Goal: Information Seeking & Learning: Check status

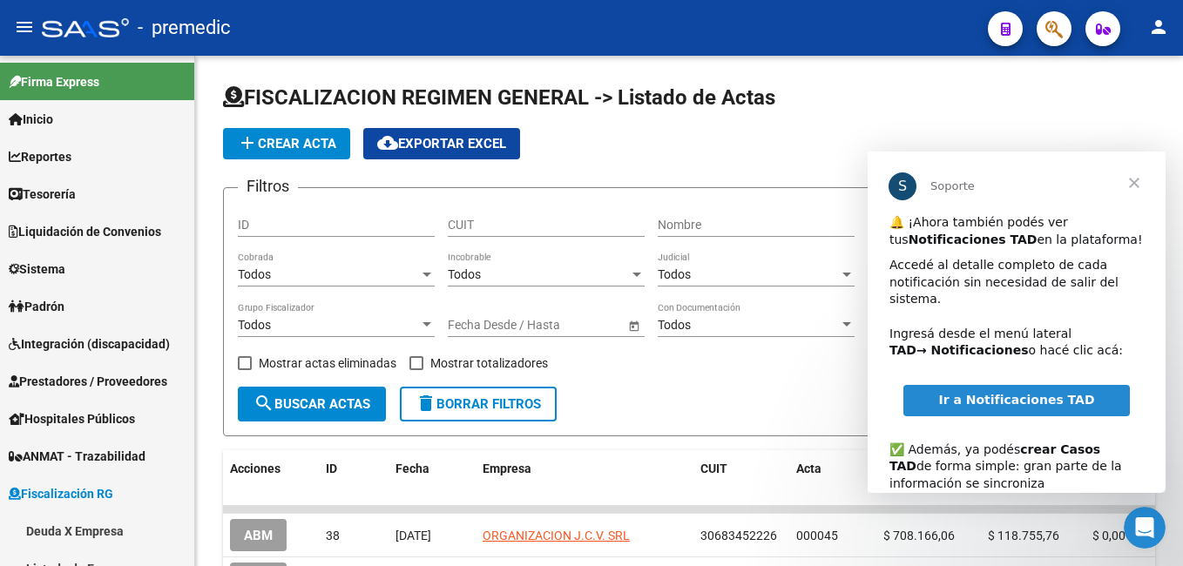
click at [690, 175] on span "Cerrar" at bounding box center [1134, 183] width 63 height 63
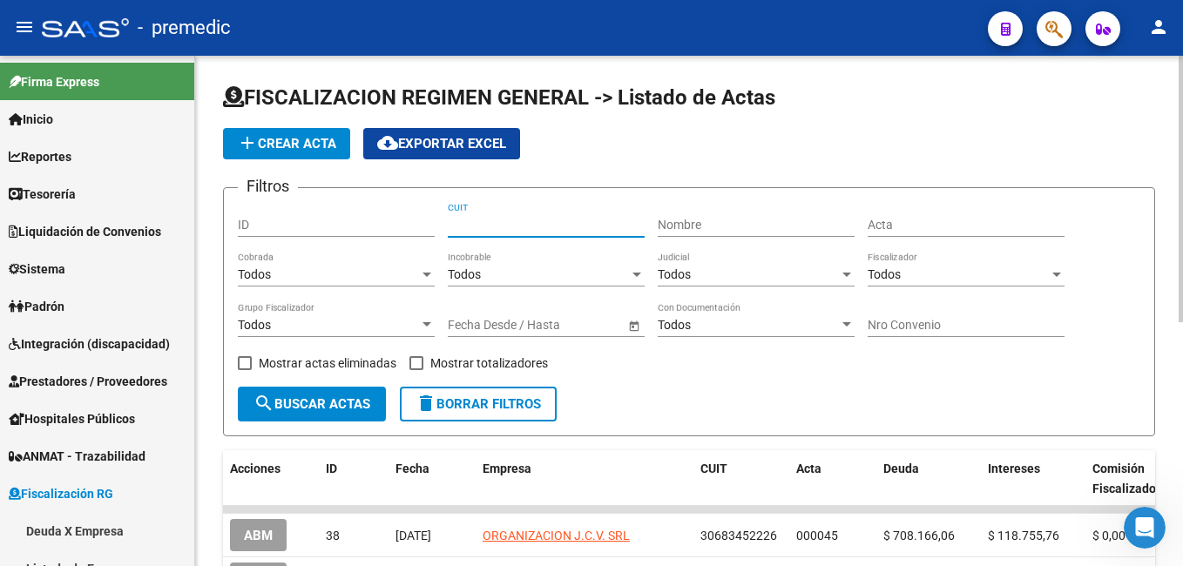
drag, startPoint x: 559, startPoint y: 227, endPoint x: 533, endPoint y: 241, distance: 28.5
click at [556, 227] on input "CUIT" at bounding box center [546, 225] width 197 height 15
paste input "33-53022383-9"
type input "33-53022383-9"
click at [356, 318] on span "search Buscar Actas" at bounding box center [312, 405] width 117 height 16
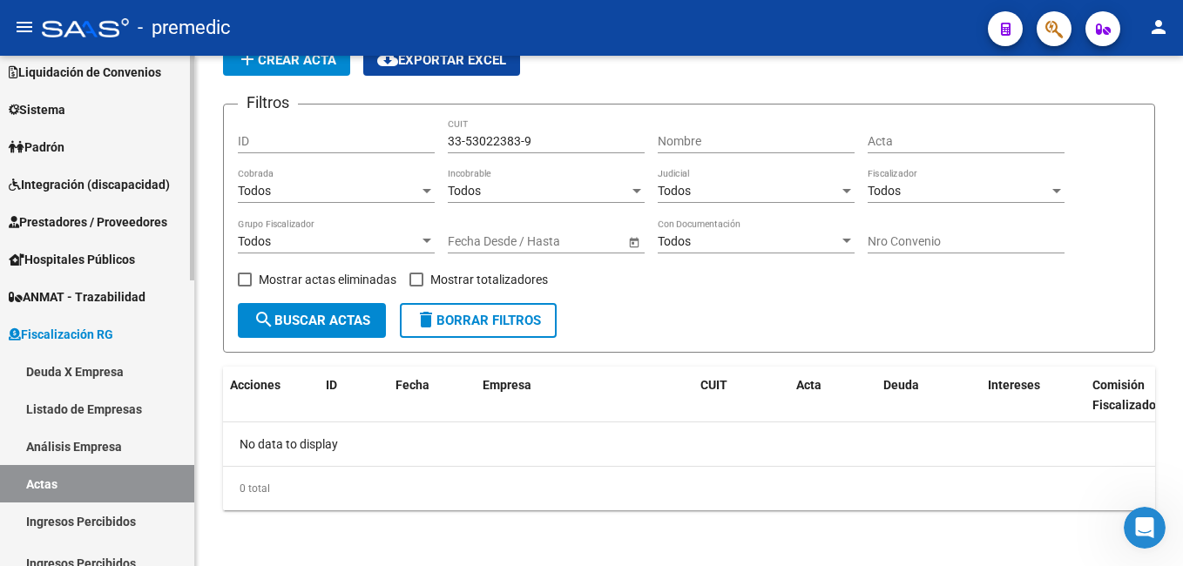
scroll to position [174, 0]
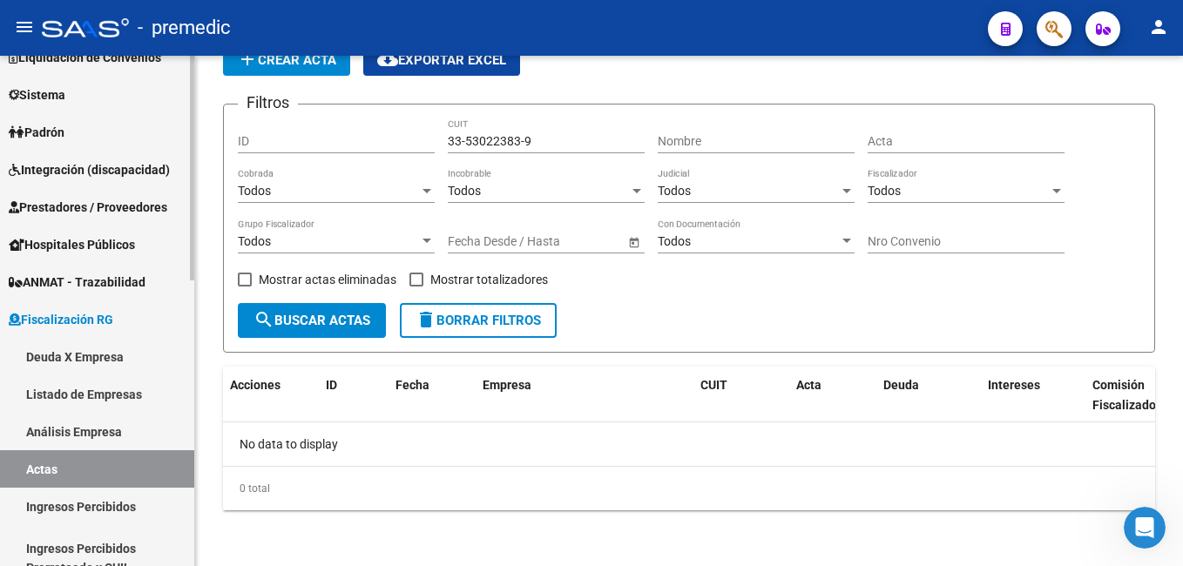
drag, startPoint x: 109, startPoint y: 357, endPoint x: 66, endPoint y: 370, distance: 44.7
click at [109, 318] on link "Deuda X Empresa" at bounding box center [97, 356] width 194 height 37
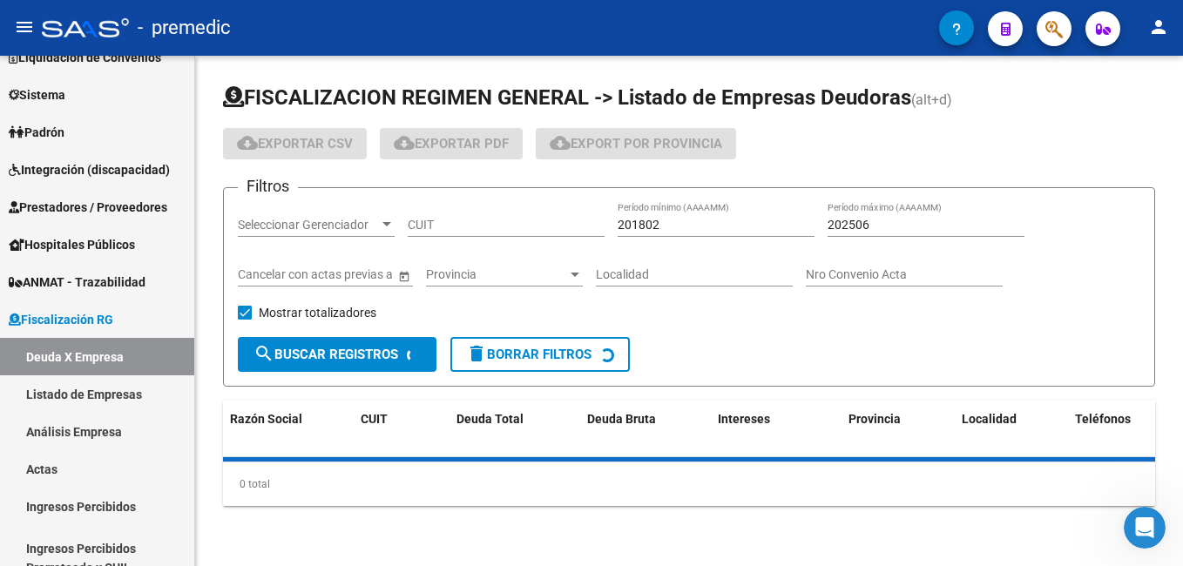
click at [442, 229] on input "CUIT" at bounding box center [506, 225] width 197 height 15
paste input "33-53022383-9"
type input "33-53022383-9"
click at [690, 234] on div "201802 Período mínimo (AAAAMM)" at bounding box center [716, 219] width 197 height 35
click at [690, 230] on input "201802" at bounding box center [716, 225] width 197 height 15
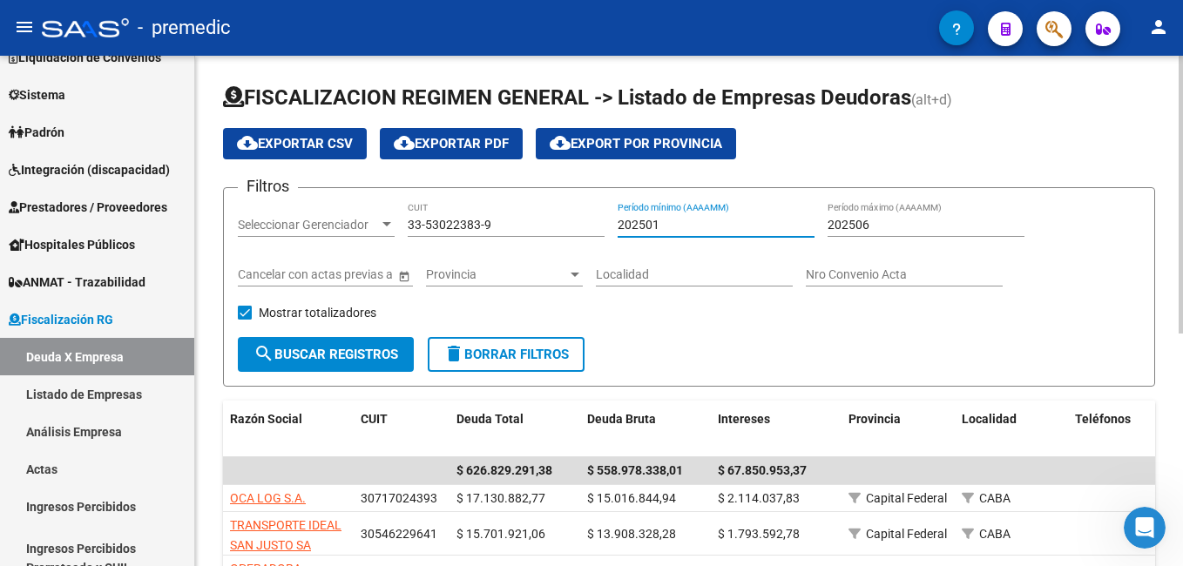
type input "202501"
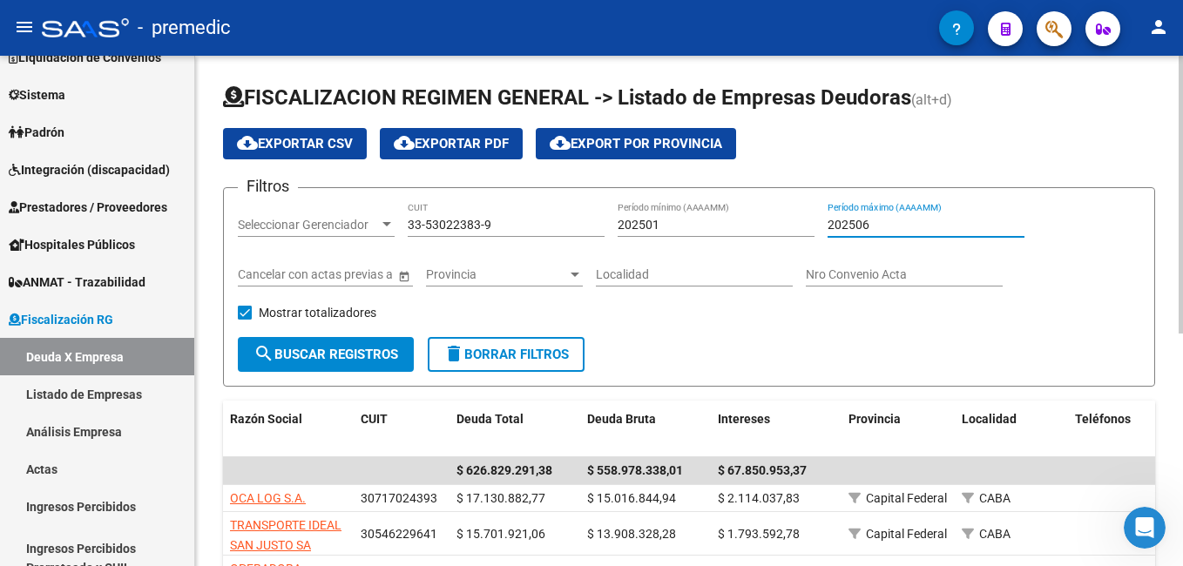
click at [690, 226] on input "202506" at bounding box center [926, 225] width 197 height 15
type input "202508"
click at [361, 318] on span "search Buscar Registros" at bounding box center [326, 355] width 145 height 16
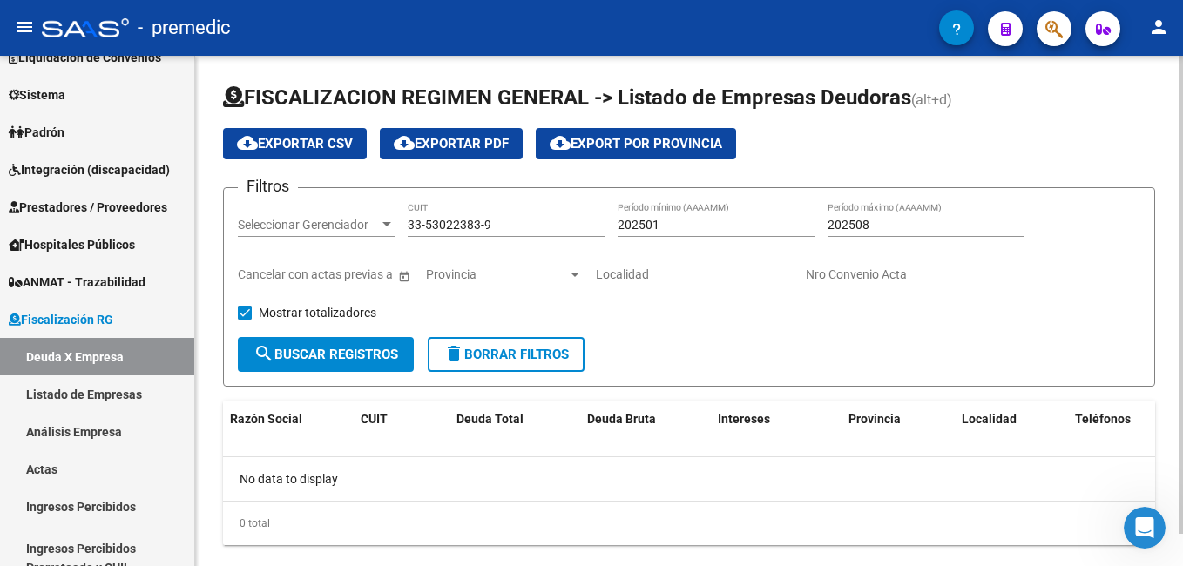
drag, startPoint x: 200, startPoint y: 432, endPoint x: 213, endPoint y: 439, distance: 14.1
click at [200, 318] on div "FISCALIZACION REGIMEN GENERAL -> Listado de Empresas Deudoras (alt+d) cloud_dow…" at bounding box center [689, 329] width 988 height 546
click at [483, 229] on input "33-53022383-9" at bounding box center [506, 225] width 197 height 15
drag, startPoint x: 497, startPoint y: 228, endPoint x: 284, endPoint y: 260, distance: 214.9
click at [284, 260] on div "Filtros Seleccionar Gerenciador Seleccionar Gerenciador 33-53022383-9 CUIT 2025…" at bounding box center [689, 269] width 903 height 135
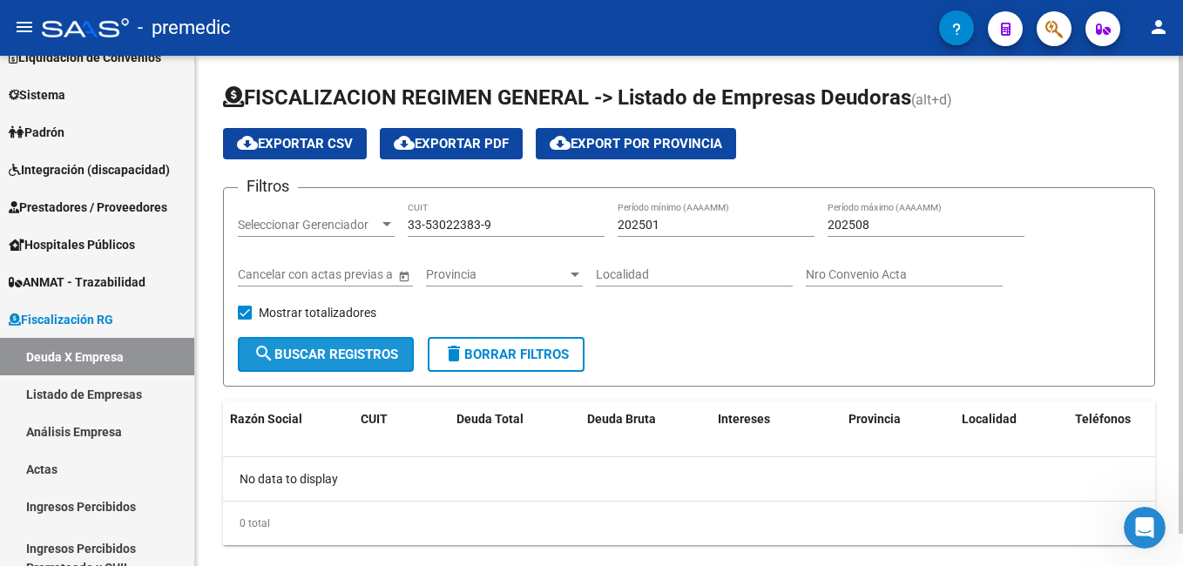
click at [366, 318] on button "search Buscar Registros" at bounding box center [326, 354] width 176 height 35
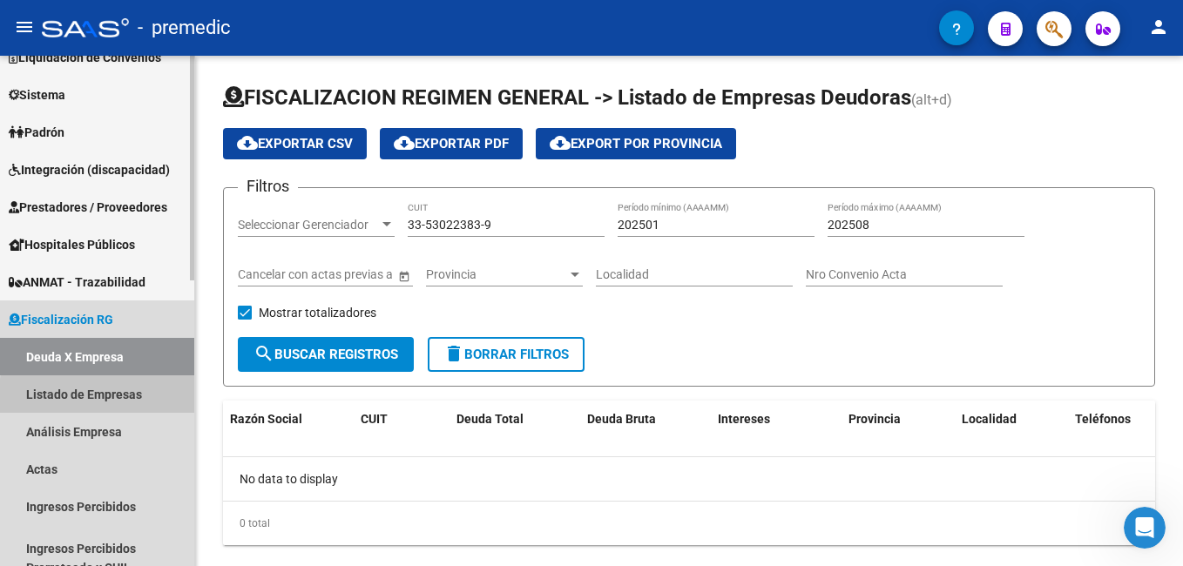
click at [121, 318] on link "Listado de Empresas" at bounding box center [97, 394] width 194 height 37
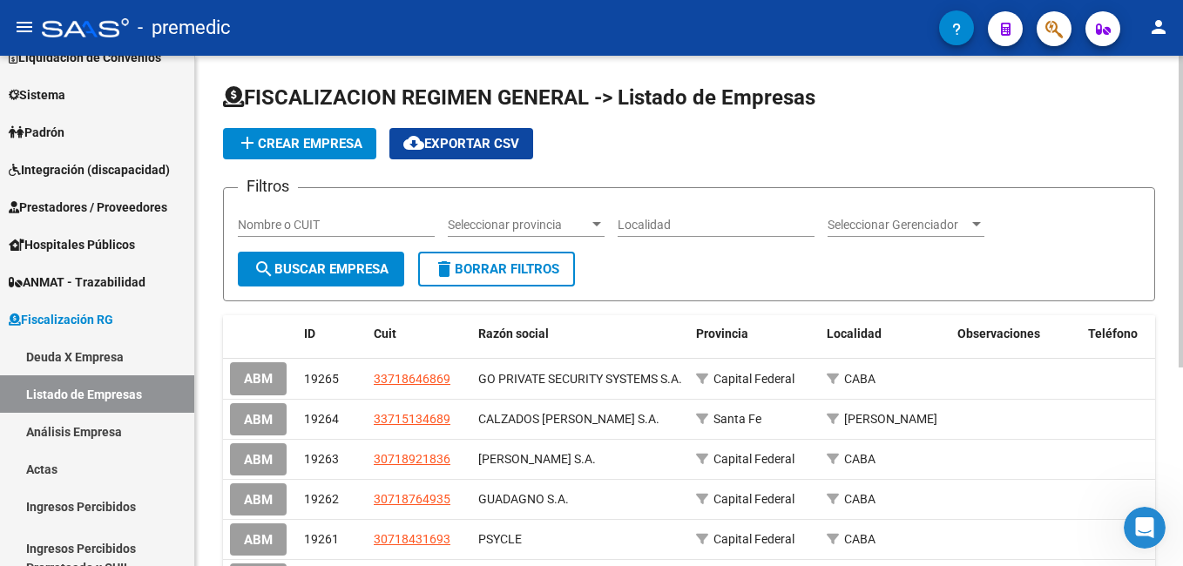
click at [290, 226] on input "Nombre o CUIT" at bounding box center [336, 225] width 197 height 15
paste input "33-53022383-9"
click at [351, 268] on span "search Buscar Empresa" at bounding box center [321, 269] width 135 height 16
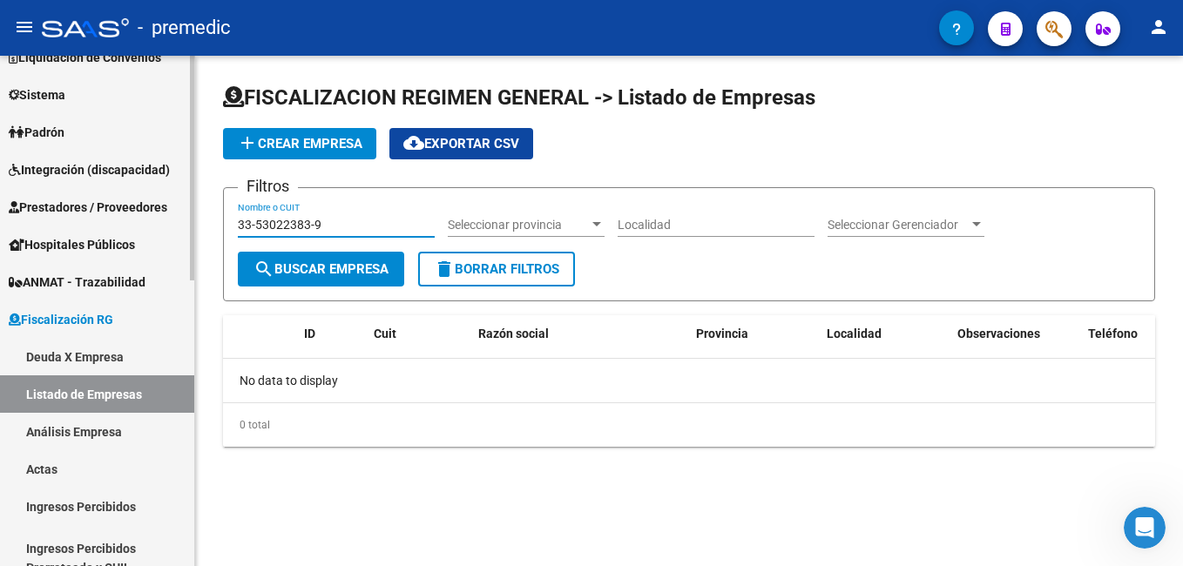
drag, startPoint x: 344, startPoint y: 223, endPoint x: 149, endPoint y: 253, distance: 197.4
click at [149, 253] on mat-sidenav-container "Firma Express Inicio Calendario SSS Instructivos Contacto OS Reportes Tablero d…" at bounding box center [591, 311] width 1183 height 511
paste input "FUNDACION [PERSON_NAME]"
type input "FUNDACION [PERSON_NAME]"
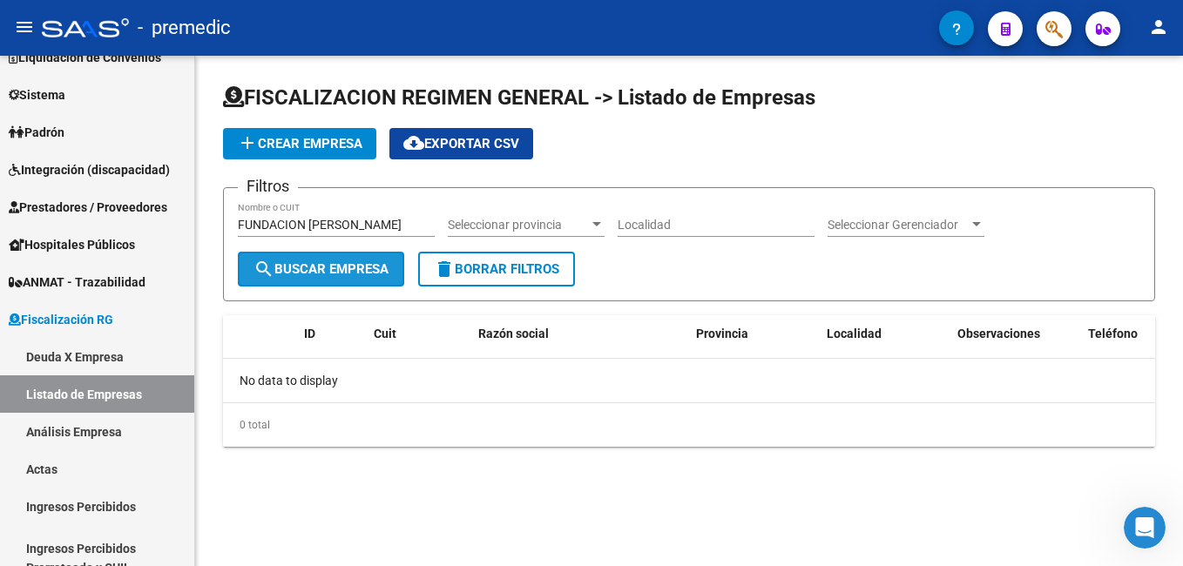
click at [336, 260] on button "search Buscar Empresa" at bounding box center [321, 269] width 166 height 35
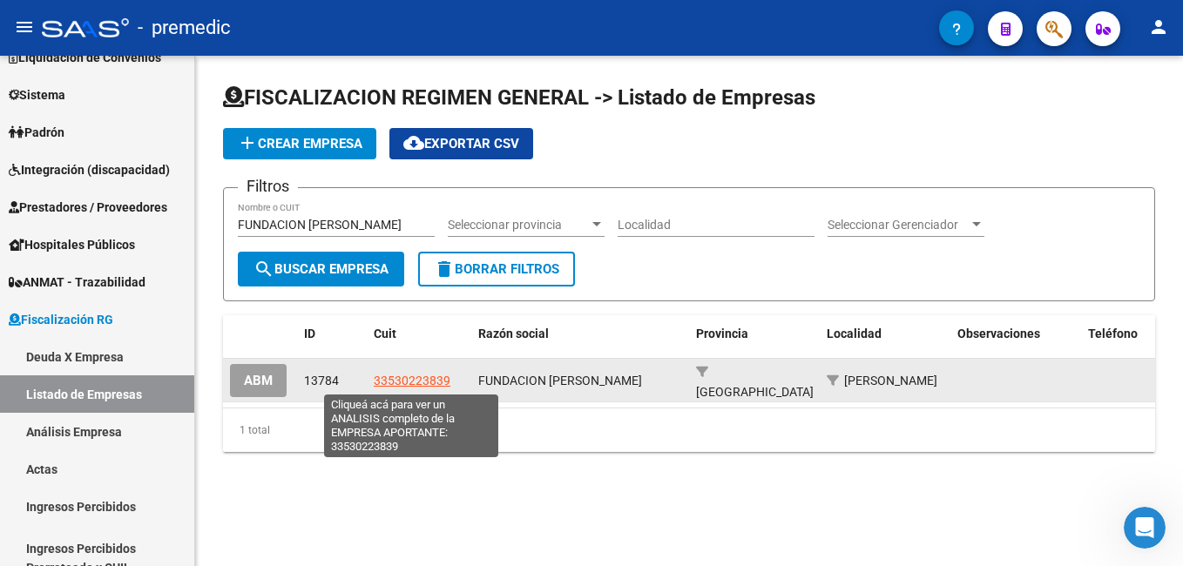
click at [415, 318] on span "33530223839" at bounding box center [412, 381] width 77 height 14
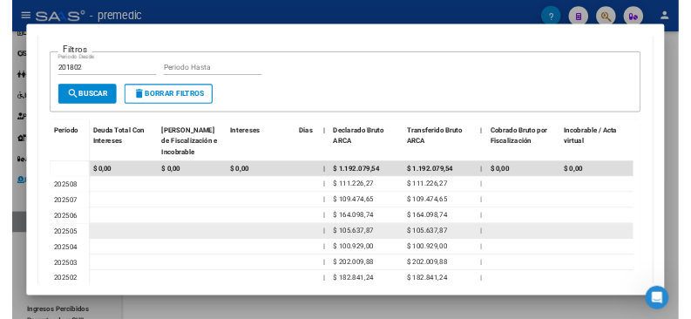
scroll to position [447, 0]
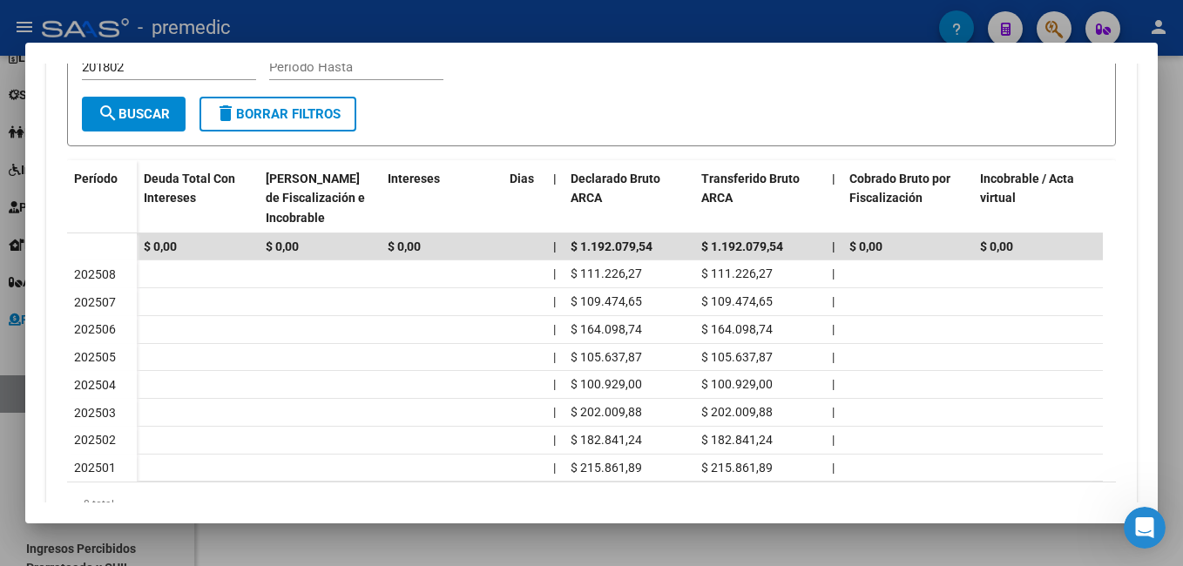
click at [690, 281] on div at bounding box center [591, 283] width 1183 height 566
